Goal: Task Accomplishment & Management: Use online tool/utility

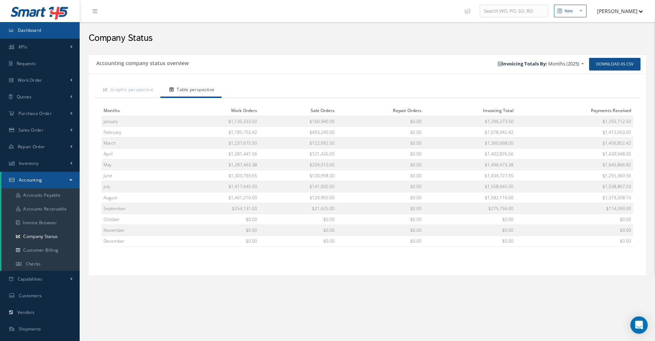
click at [37, 31] on span "Dashboard" at bounding box center [30, 30] width 24 height 6
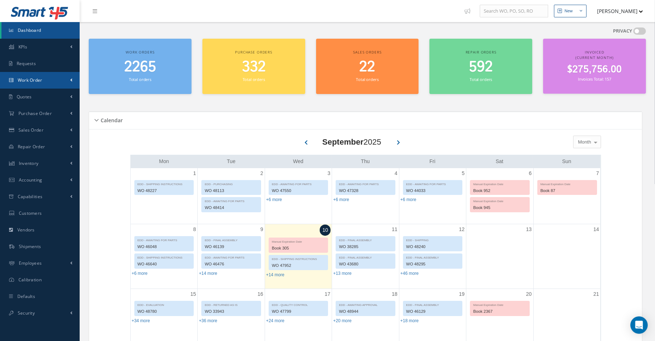
click at [22, 77] on link "Work Order" at bounding box center [40, 80] width 80 height 17
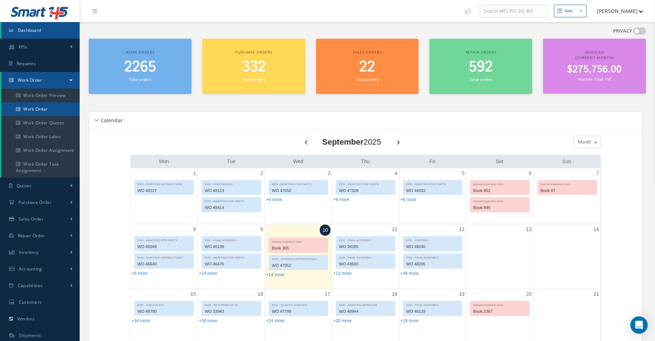
click at [19, 114] on link "Work Order" at bounding box center [40, 109] width 78 height 14
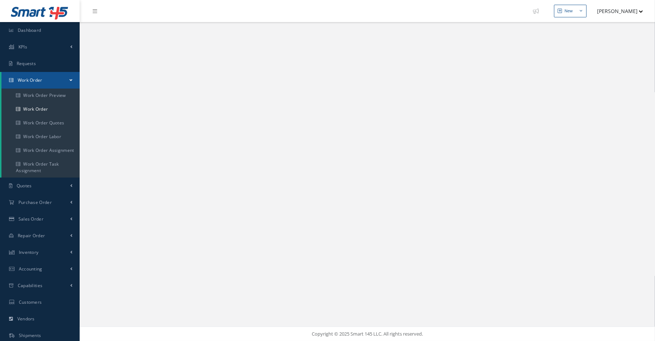
select select "25"
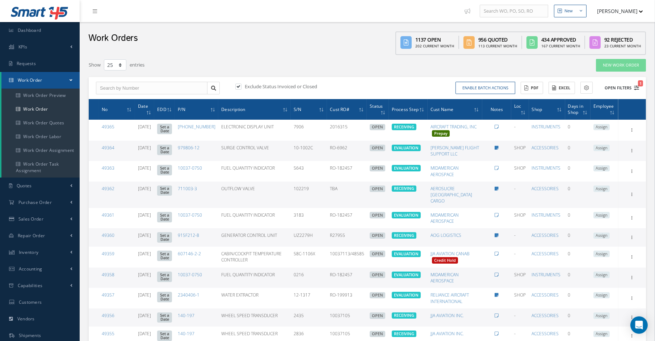
type input "All Work Request"
type input "All Work Performed"
type input "All Status"
type input "WO Part Status"
click at [639, 88] on icon "1" at bounding box center [636, 87] width 5 height 5
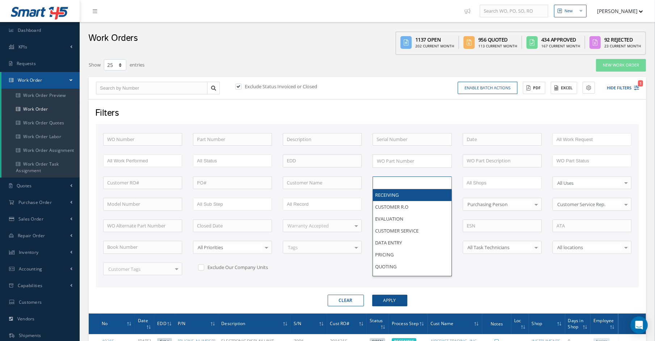
click at [402, 181] on input "text" at bounding box center [399, 182] width 46 height 9
type input "data"
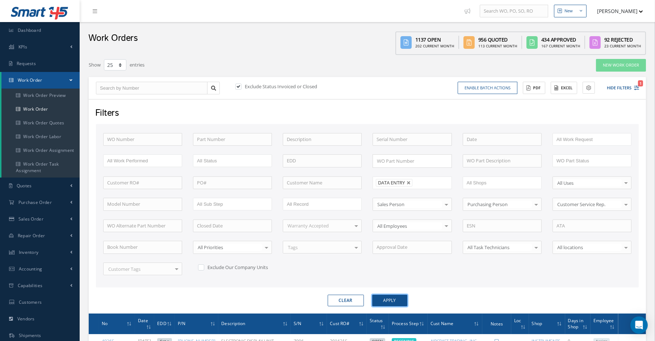
click at [375, 299] on button "Apply" at bounding box center [389, 301] width 35 height 12
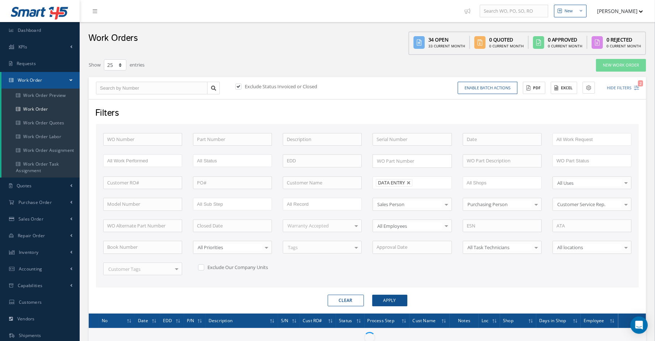
click at [576, 80] on div "Exclude Status Invoiced or Closed Enable batch actions Update Work Orders Close…" at bounding box center [367, 88] width 557 height 22
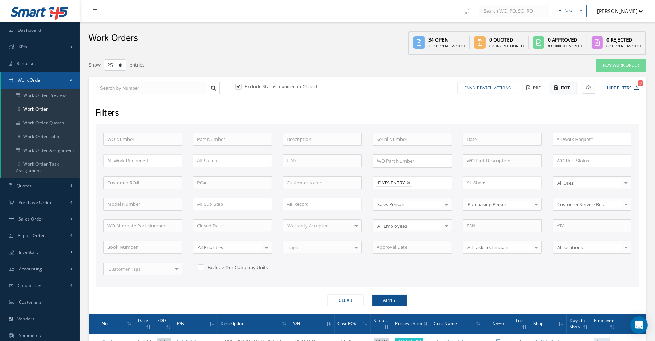
click at [572, 85] on button "Excel" at bounding box center [564, 88] width 26 height 13
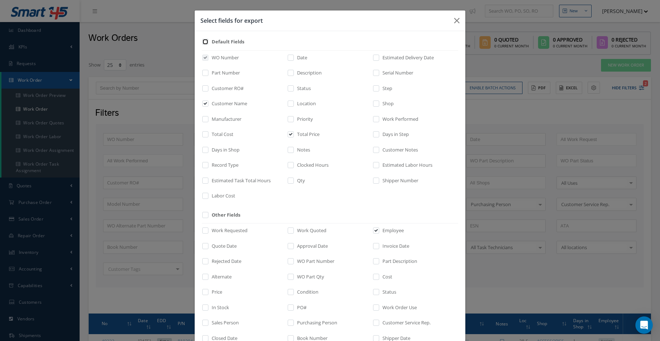
click at [203, 42] on input "checkbox" at bounding box center [205, 44] width 5 height 8
checkbox input "true"
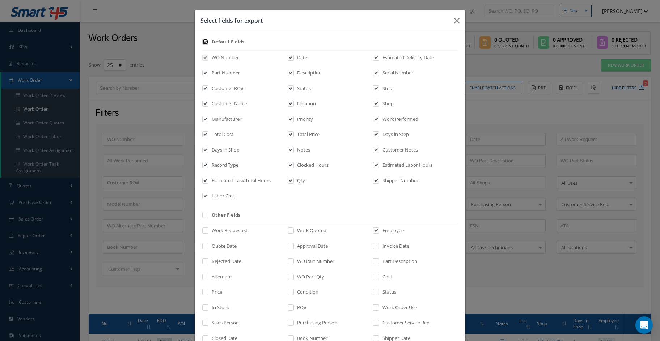
checkbox input "true"
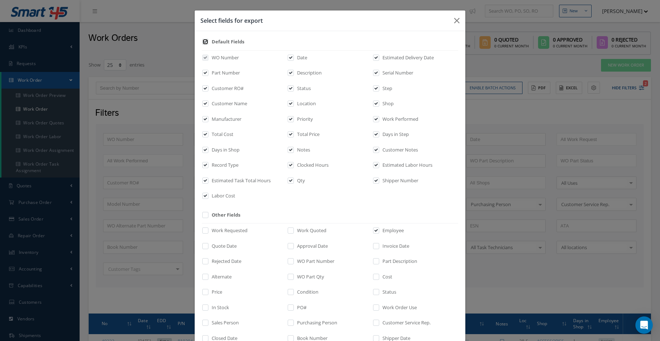
checkbox input "true"
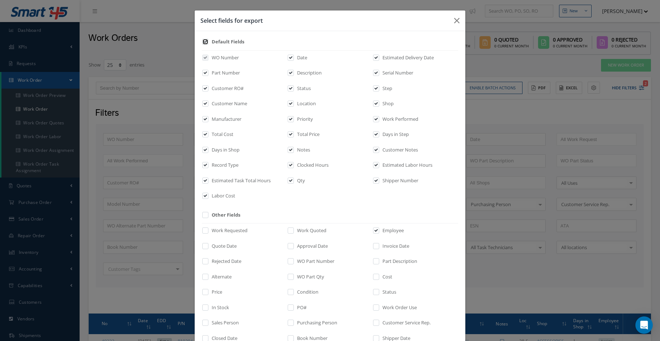
checkbox input "true"
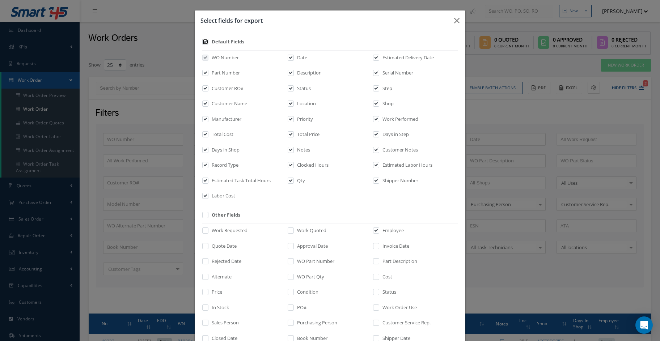
checkbox input "true"
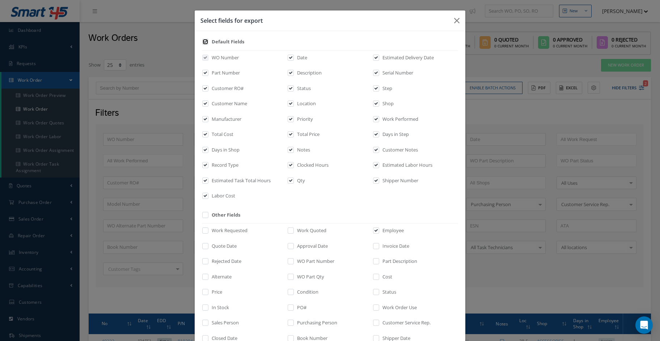
checkbox input "true"
click at [210, 193] on label "Labor Cost" at bounding box center [222, 196] width 25 height 7
click at [208, 194] on input "checkbox" at bounding box center [205, 198] width 5 height 8
checkbox input "false"
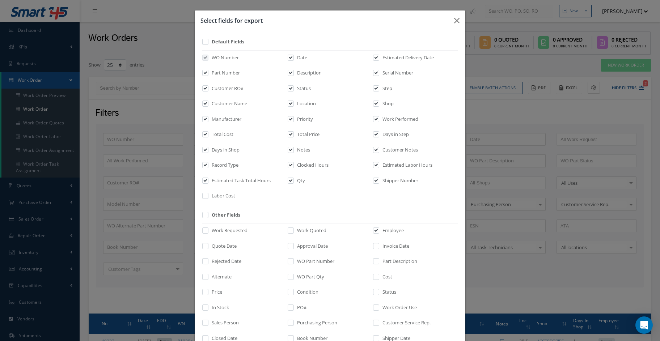
click at [230, 172] on div "WO Number Date Estimated Delivery Date Part Number Description Serial Number Cu…" at bounding box center [330, 127] width 256 height 154
click at [230, 165] on label "Record Type" at bounding box center [224, 165] width 29 height 7
click at [208, 165] on input "checkbox" at bounding box center [205, 168] width 5 height 8
checkbox input "false"
click at [228, 179] on label "Estimated Task Total Hours" at bounding box center [240, 180] width 61 height 7
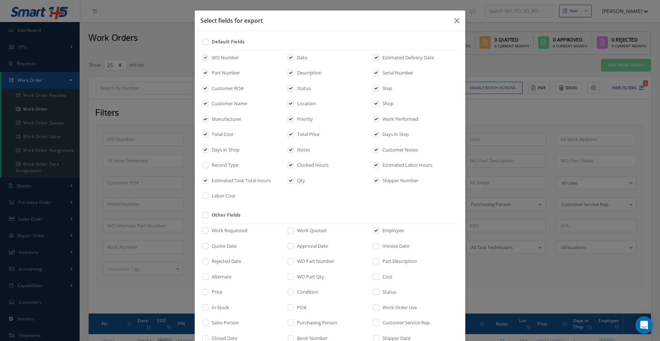
click at [208, 179] on input "checkbox" at bounding box center [205, 183] width 5 height 8
checkbox input "false"
click at [312, 151] on div "Notes" at bounding box center [329, 152] width 85 height 10
click at [298, 150] on label "Notes" at bounding box center [302, 150] width 15 height 7
click at [294, 150] on input "checkbox" at bounding box center [291, 152] width 5 height 8
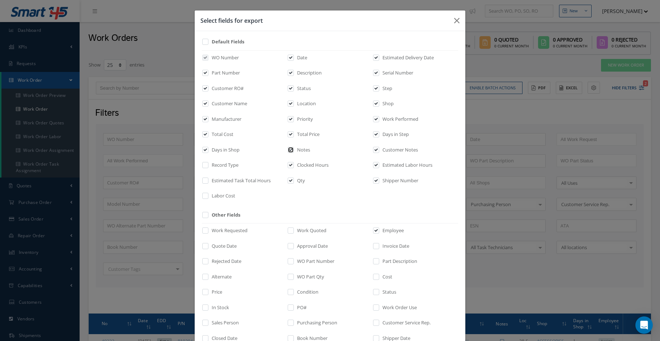
checkbox input "false"
click at [310, 167] on label "Clocked Hours" at bounding box center [311, 165] width 33 height 7
click at [294, 167] on input "checkbox" at bounding box center [291, 168] width 5 height 8
checkbox input "false"
click at [296, 181] on label "Qty" at bounding box center [300, 180] width 10 height 7
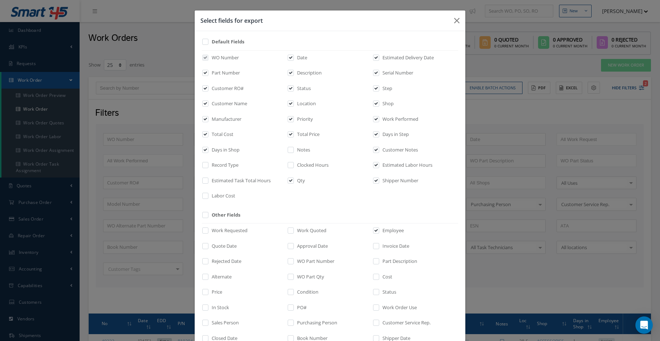
click at [294, 181] on input "checkbox" at bounding box center [291, 183] width 5 height 8
checkbox input "false"
click at [381, 179] on label "Shipper Number" at bounding box center [400, 180] width 38 height 7
click at [379, 179] on input "checkbox" at bounding box center [376, 183] width 5 height 8
checkbox input "false"
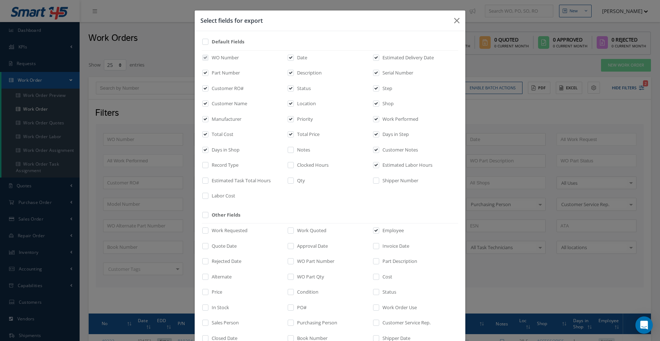
click at [388, 165] on label "Estimated Labor Hours" at bounding box center [407, 165] width 52 height 7
click at [379, 165] on input "checkbox" at bounding box center [376, 168] width 5 height 8
checkbox input "false"
click at [389, 153] on label "Customer Notes" at bounding box center [399, 150] width 37 height 7
click at [379, 153] on input "checkbox" at bounding box center [376, 152] width 5 height 8
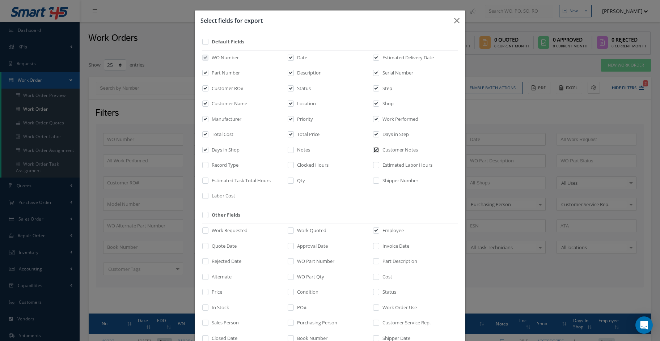
checkbox input "false"
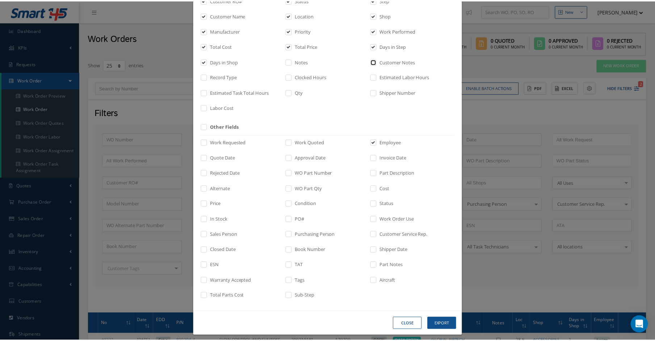
scroll to position [92, 0]
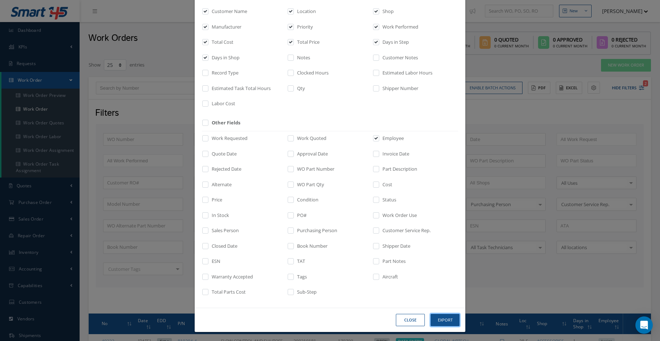
click at [437, 315] on button "Export" at bounding box center [445, 320] width 29 height 13
